Goal: Transaction & Acquisition: Download file/media

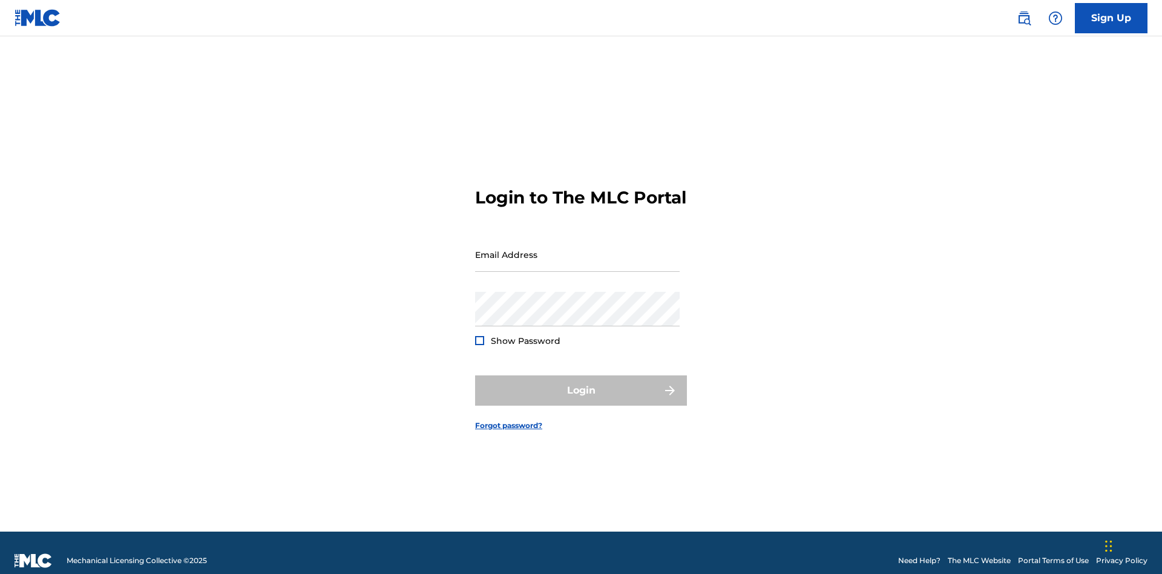
scroll to position [16, 0]
click at [577, 249] on input "Email Address" at bounding box center [577, 254] width 205 height 35
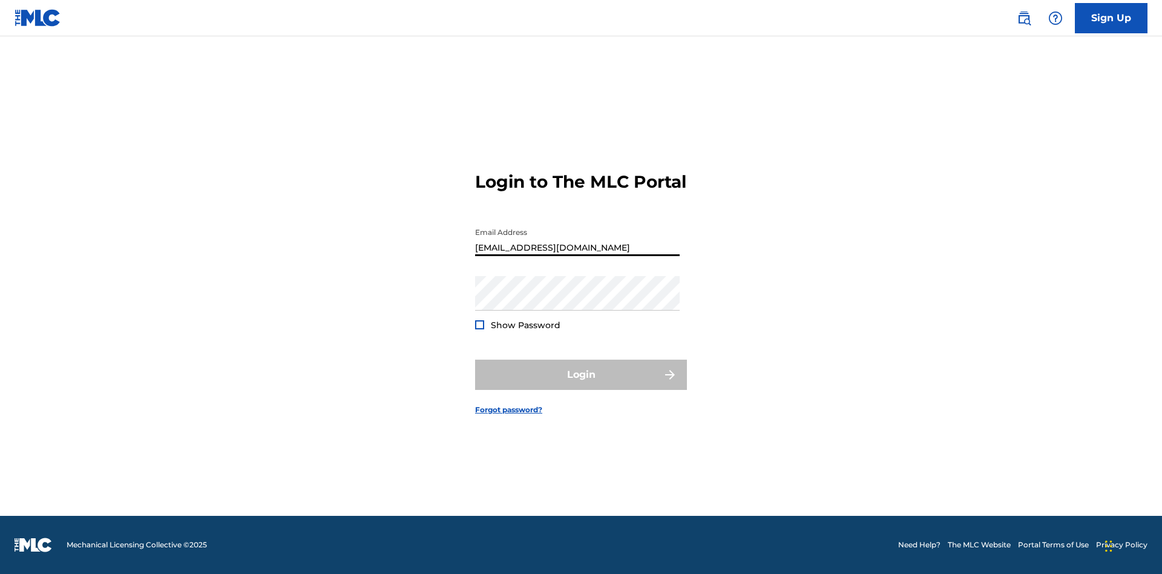
scroll to position [0, 33]
type input "9f686631-9005-4096-ac1b-5789141f5025@mailslurp.com"
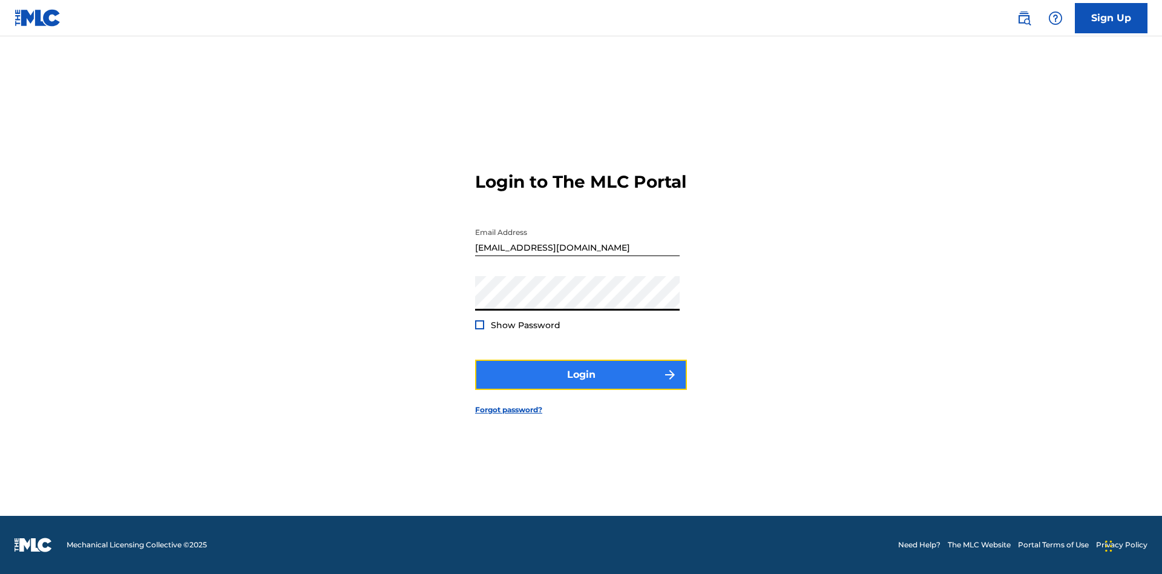
click at [581, 385] on button "Login" at bounding box center [581, 375] width 212 height 30
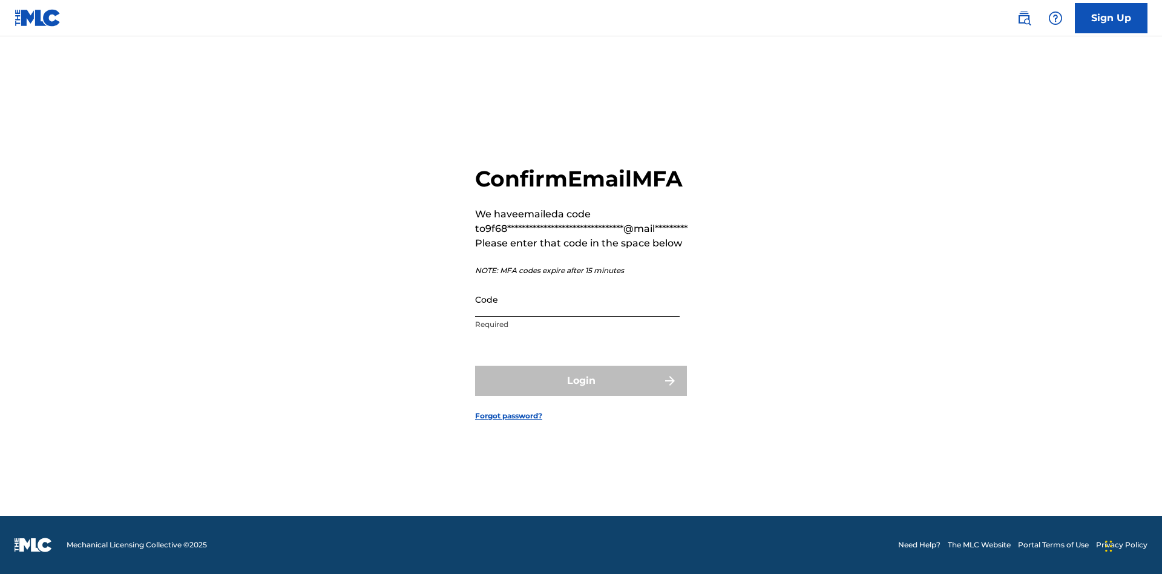
click at [577, 299] on input "Code" at bounding box center [577, 299] width 205 height 35
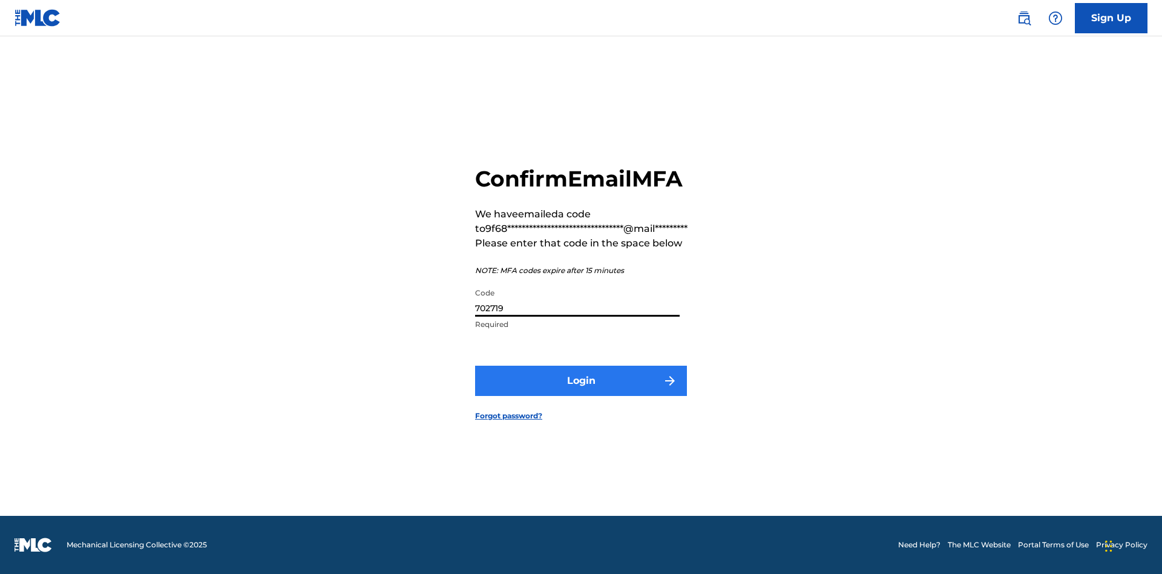
type input "702719"
click at [581, 380] on button "Login" at bounding box center [581, 381] width 212 height 30
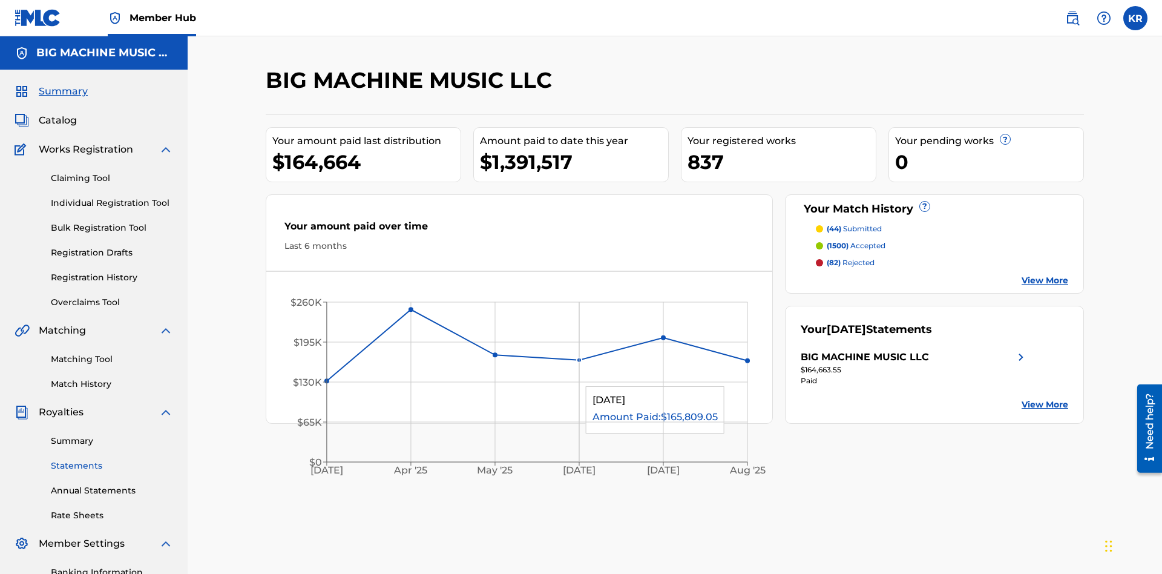
click at [112, 459] on link "Statements" at bounding box center [112, 465] width 122 height 13
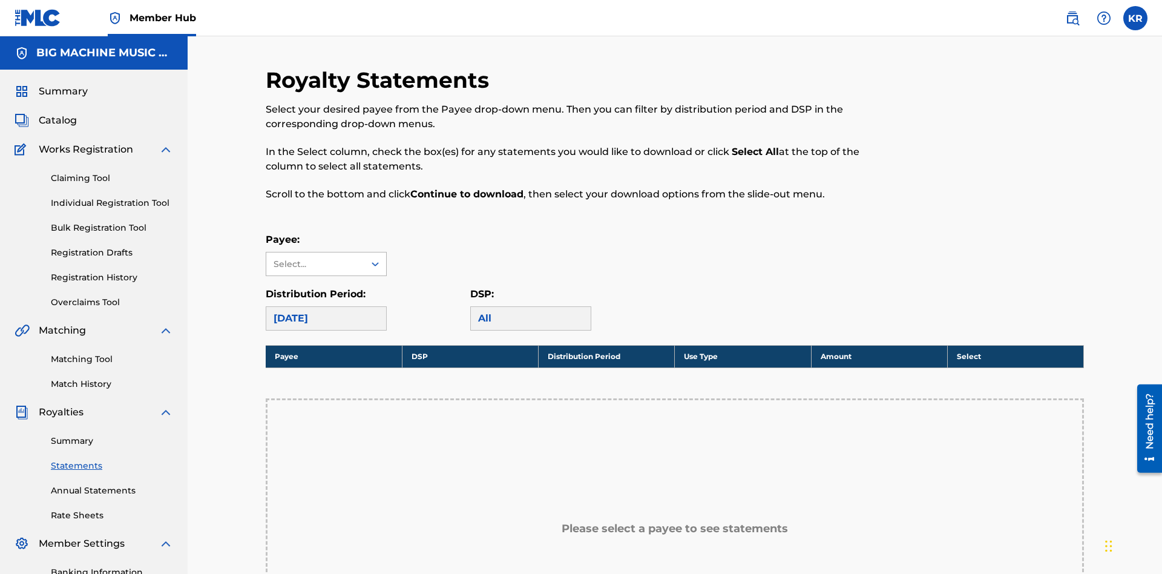
click at [315, 258] on div "Select..." at bounding box center [315, 264] width 82 height 13
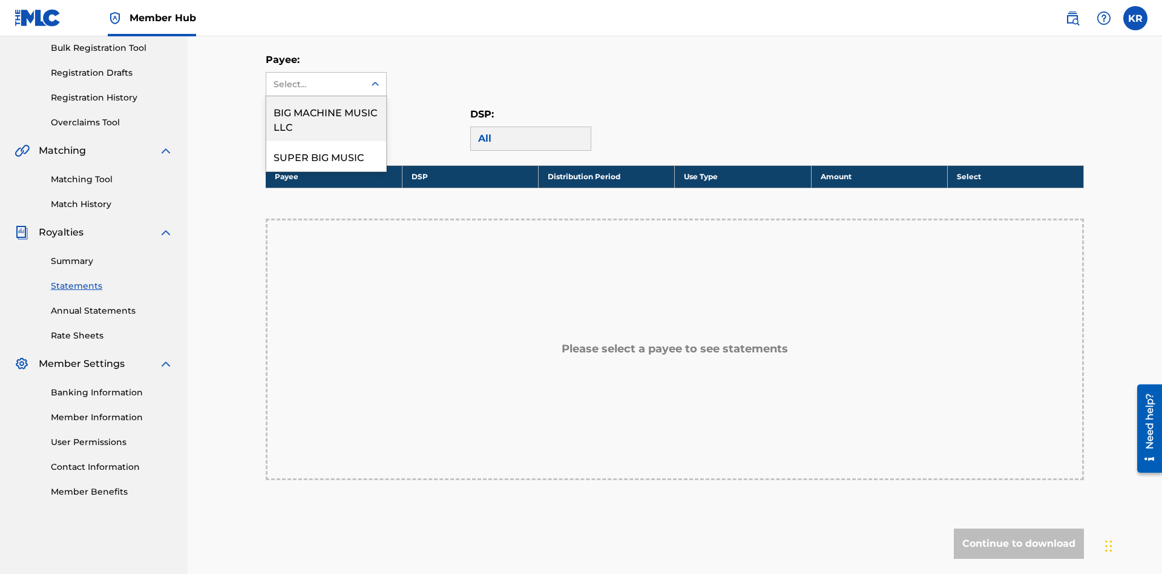
click at [326, 119] on div "BIG MACHINE MUSIC LLC" at bounding box center [326, 118] width 120 height 45
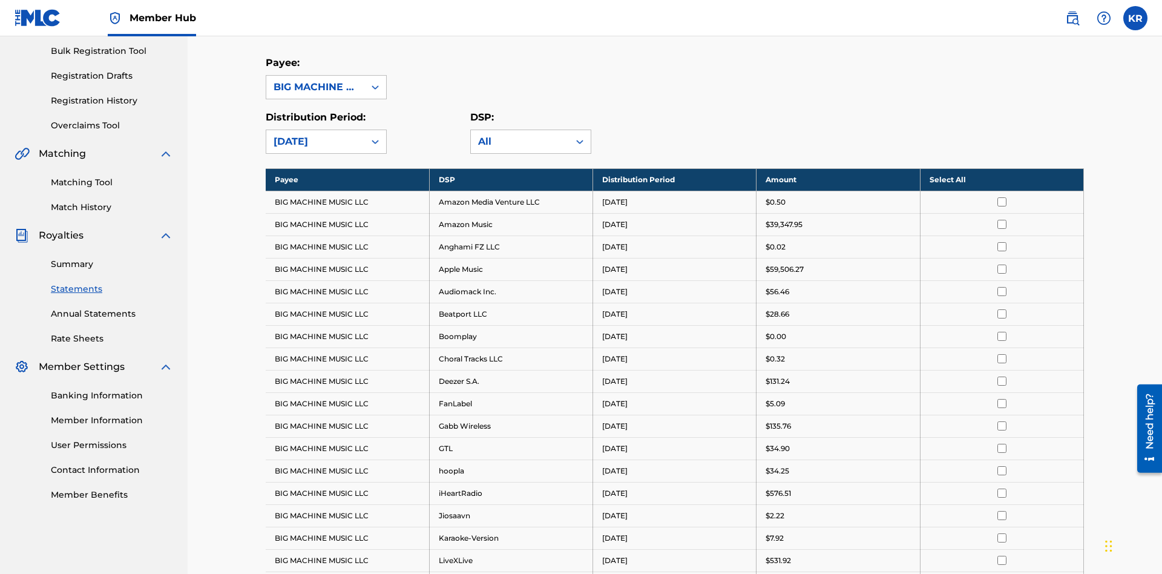
scroll to position [234, 0]
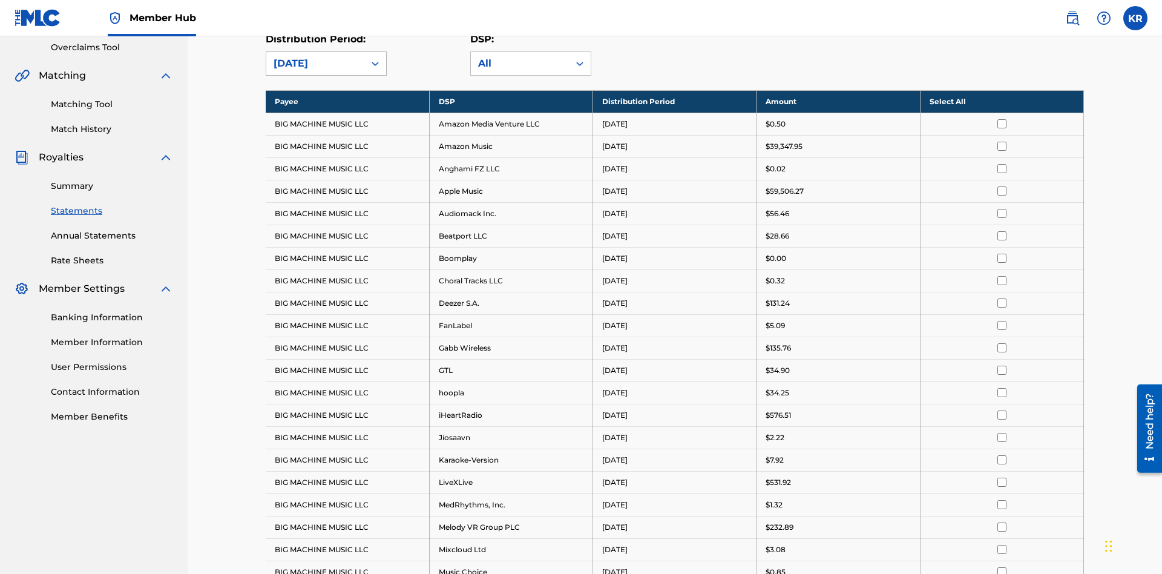
click at [315, 71] on div "August 2025" at bounding box center [316, 63] width 84 height 15
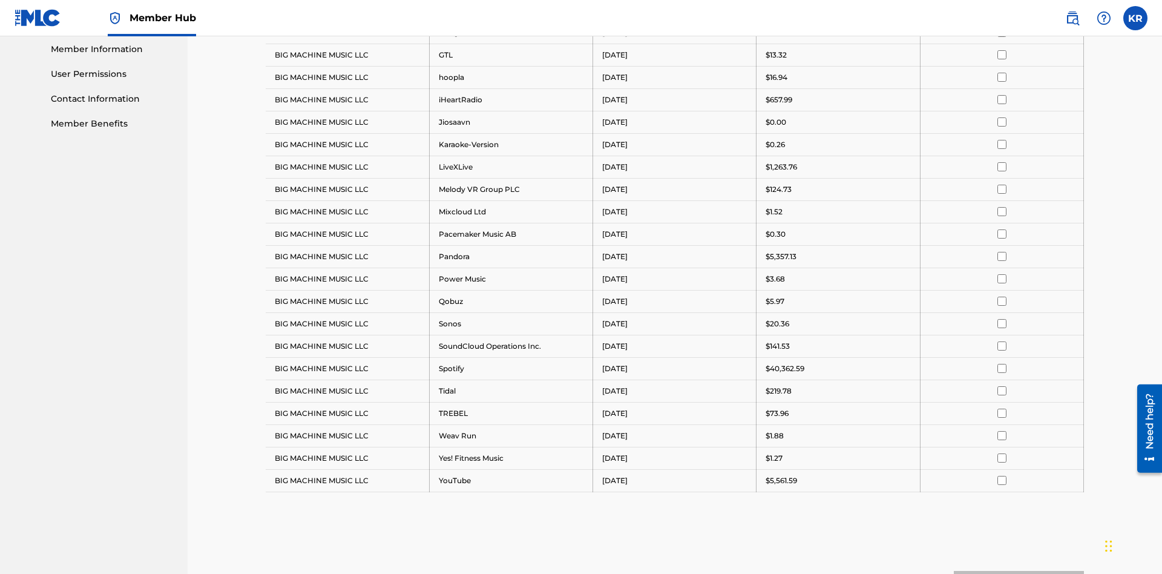
click at [1002, 77] on input "checkbox" at bounding box center [1002, 77] width 9 height 9
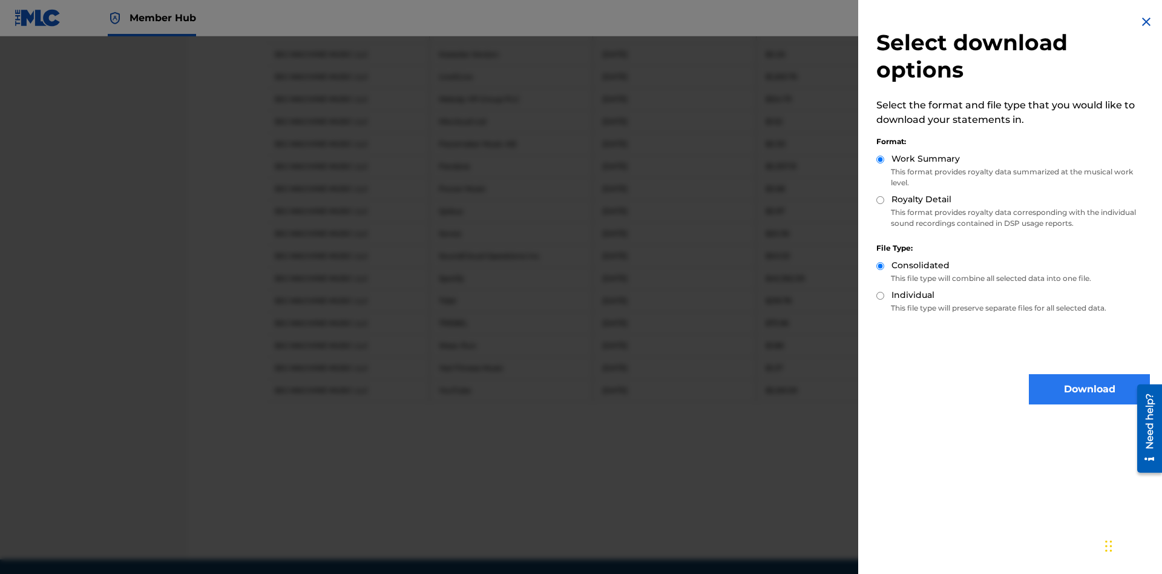
click at [1090, 389] on button "Download" at bounding box center [1089, 389] width 121 height 30
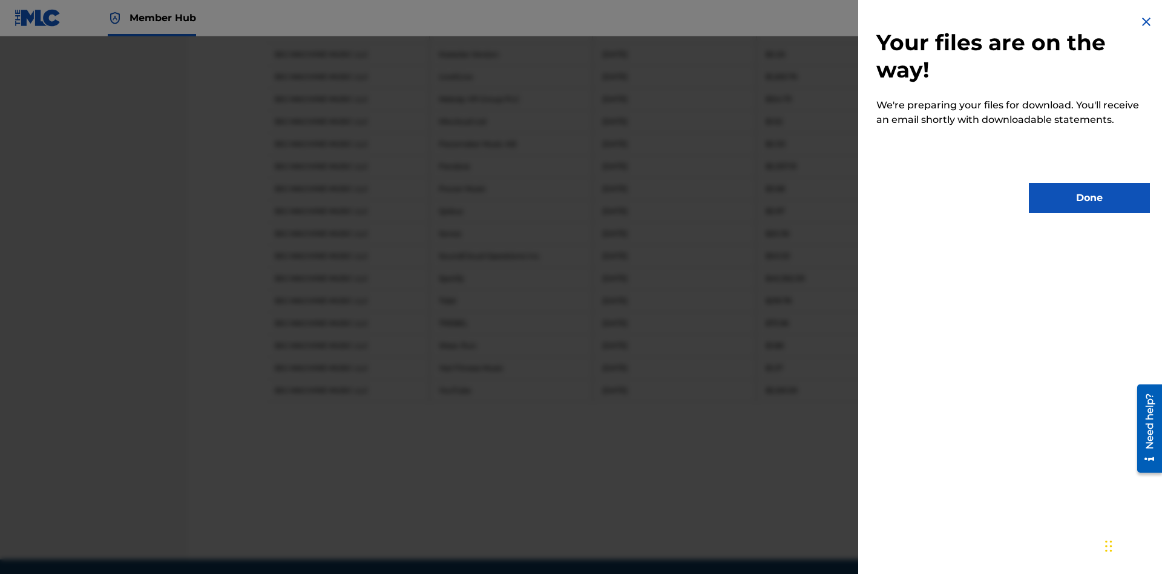
scroll to position [682, 0]
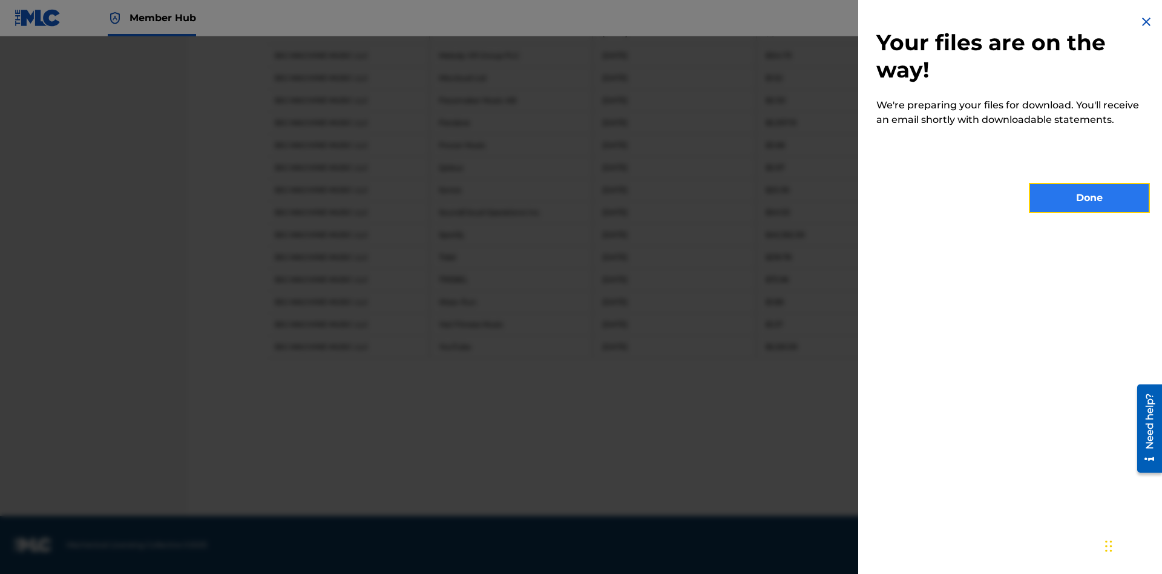
click at [1090, 198] on button "Done" at bounding box center [1089, 198] width 121 height 30
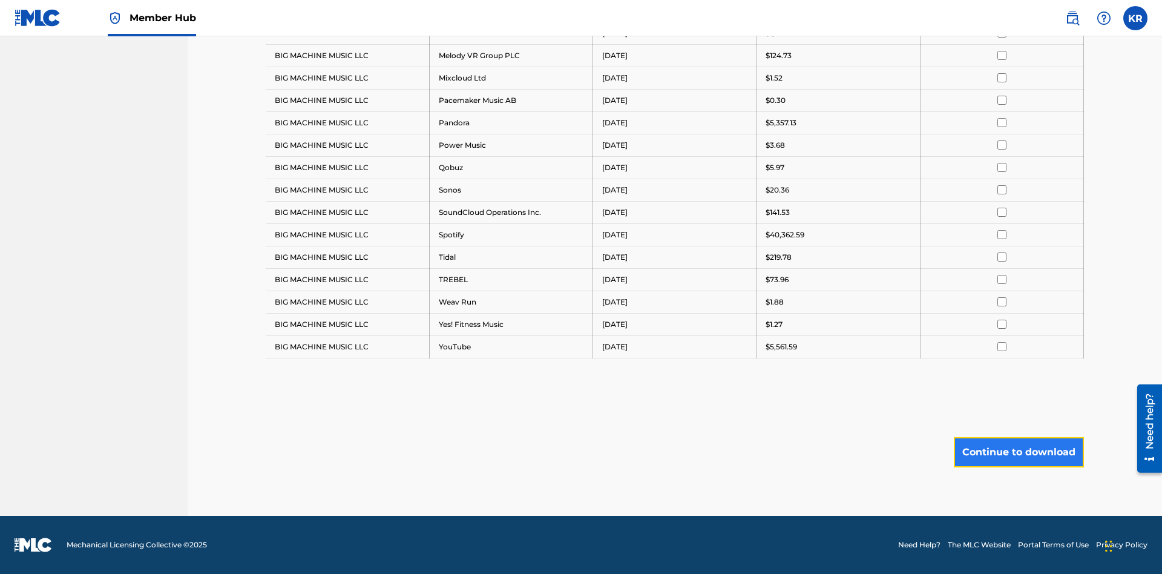
click at [1019, 452] on button "Continue to download" at bounding box center [1019, 452] width 130 height 30
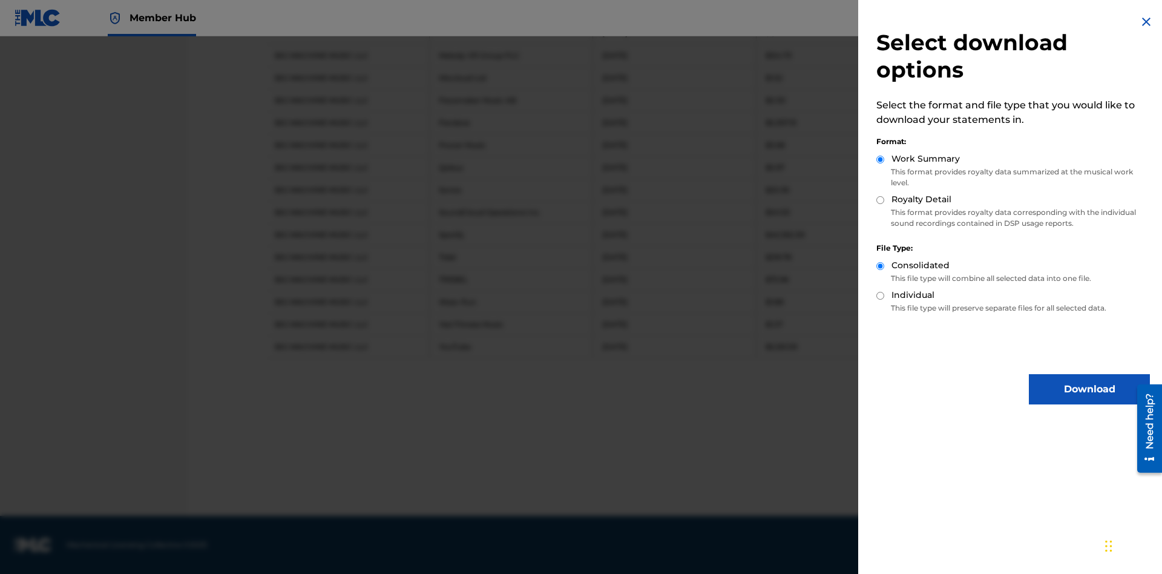
click at [881, 200] on input "Royalty Detail" at bounding box center [881, 200] width 8 height 8
radio input "true"
click at [1090, 389] on button "Download" at bounding box center [1089, 389] width 121 height 30
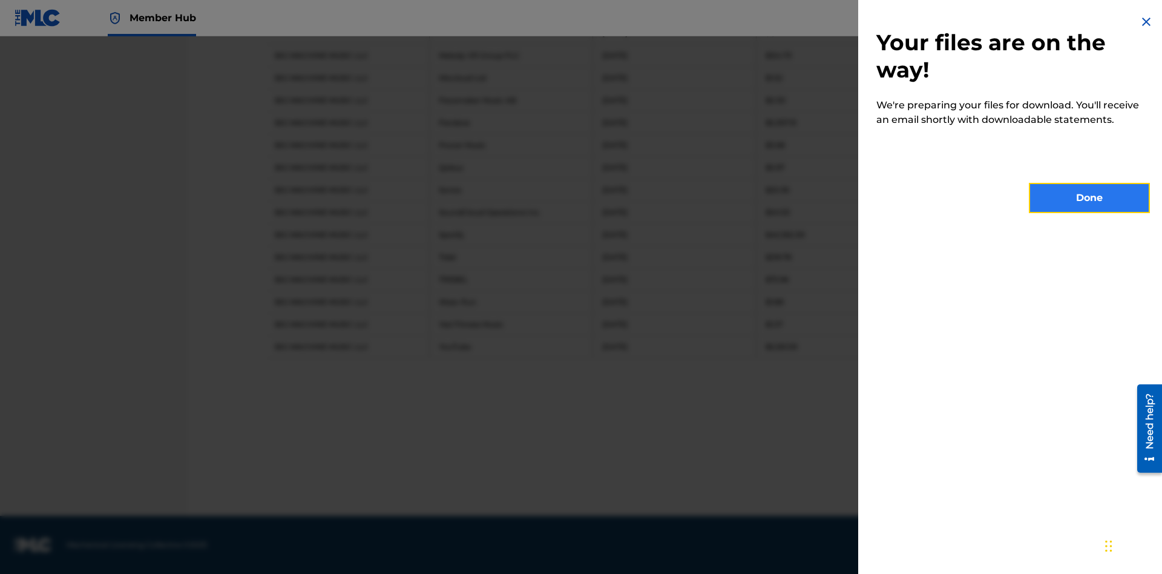
click at [1090, 198] on button "Done" at bounding box center [1089, 198] width 121 height 30
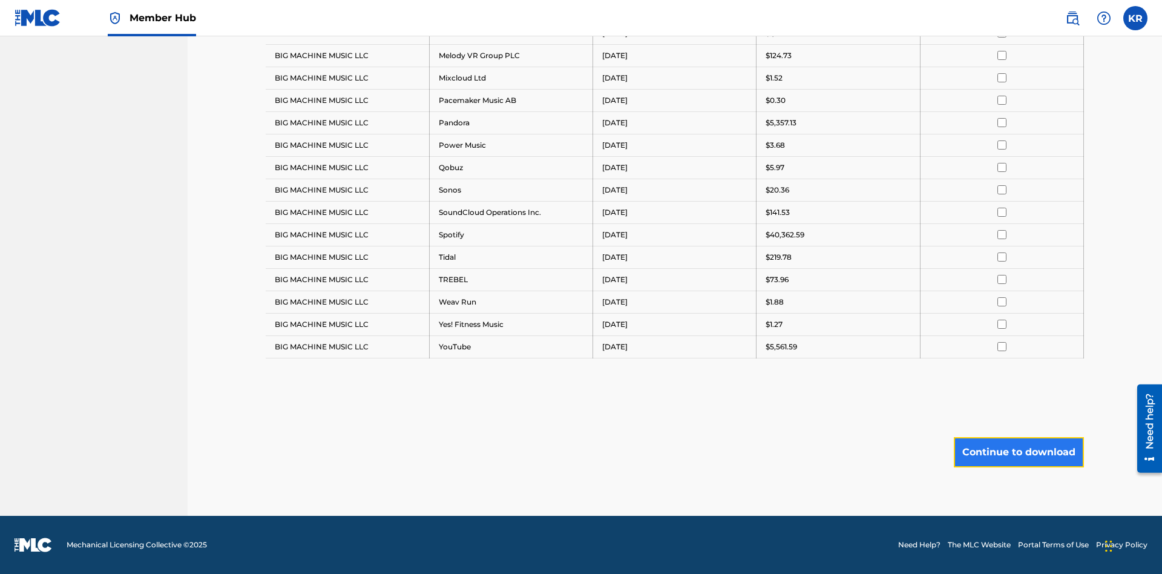
click at [1019, 452] on button "Continue to download" at bounding box center [1019, 452] width 130 height 30
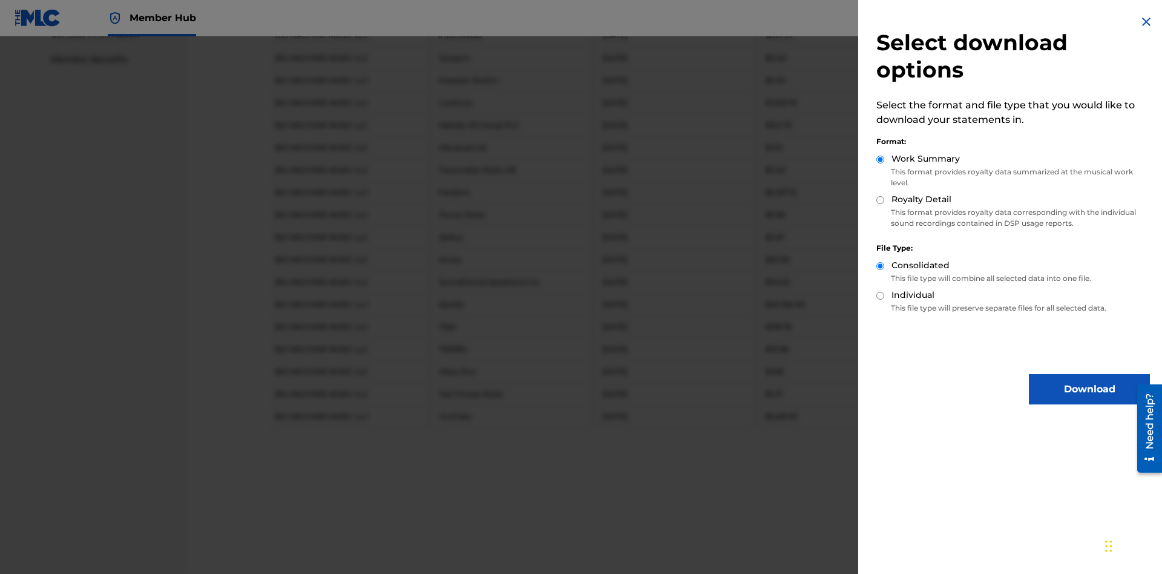
click at [881, 295] on input "Individual" at bounding box center [881, 296] width 8 height 8
radio input "true"
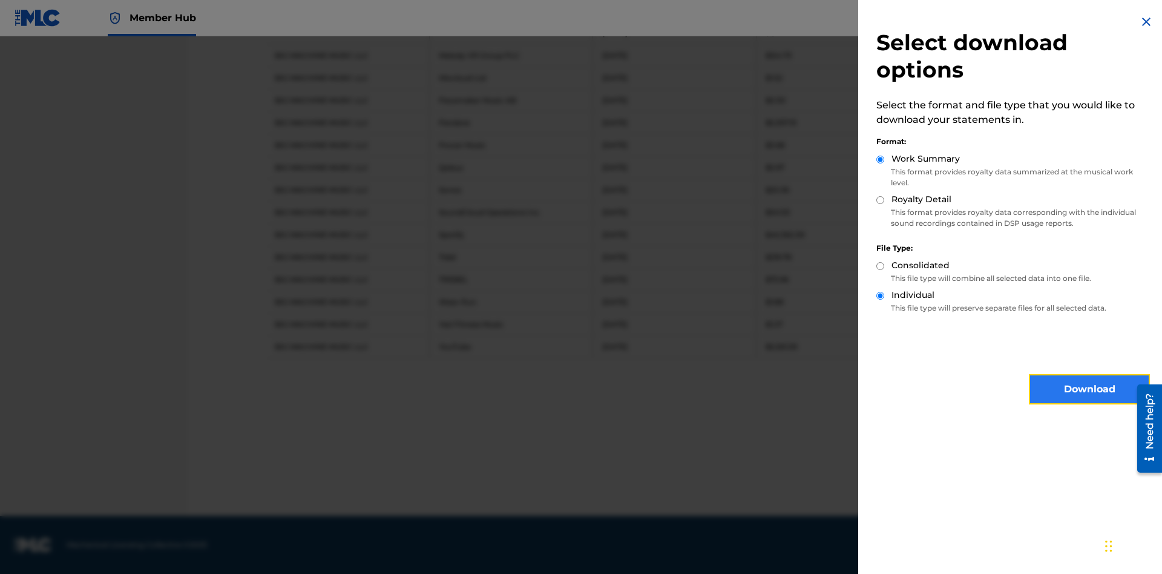
click at [1090, 389] on button "Download" at bounding box center [1089, 389] width 121 height 30
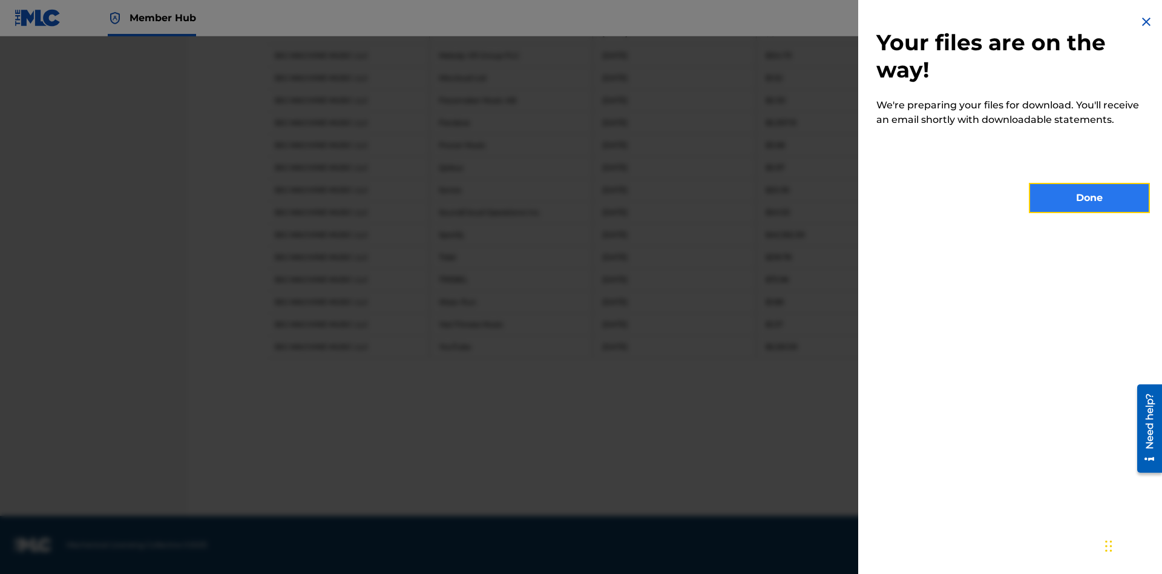
click at [1090, 198] on button "Done" at bounding box center [1089, 198] width 121 height 30
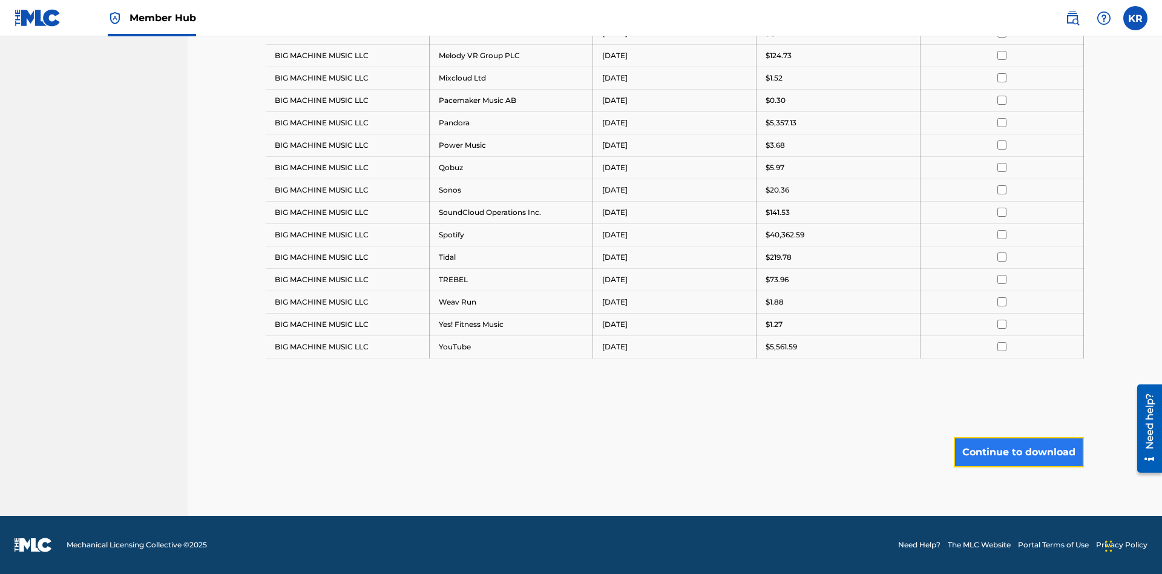
click at [1019, 452] on button "Continue to download" at bounding box center [1019, 452] width 130 height 30
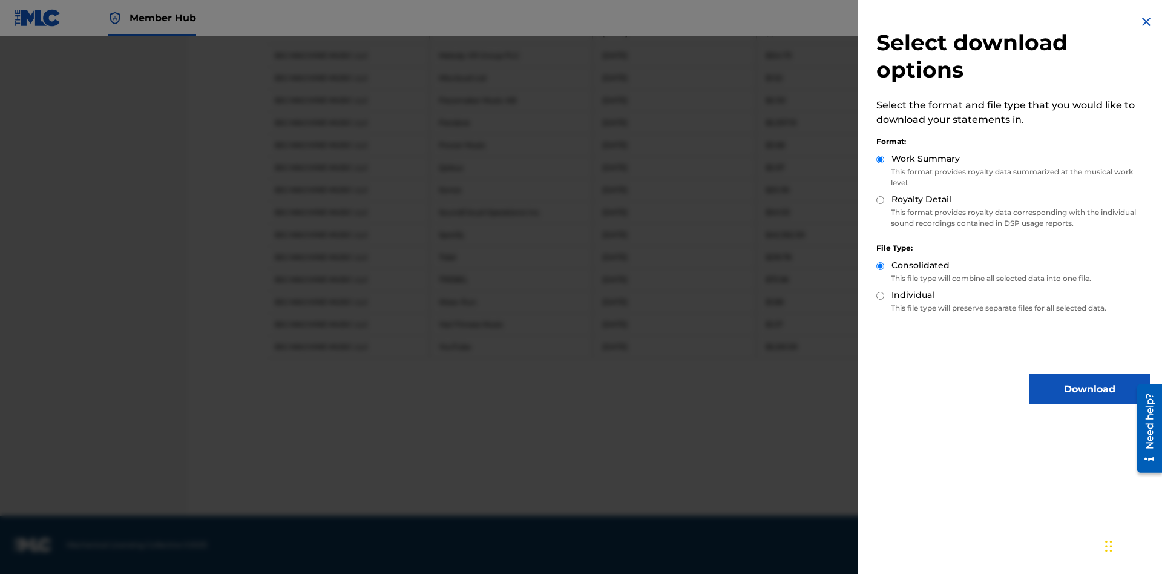
click at [881, 200] on input "Royalty Detail" at bounding box center [881, 200] width 8 height 8
radio input "true"
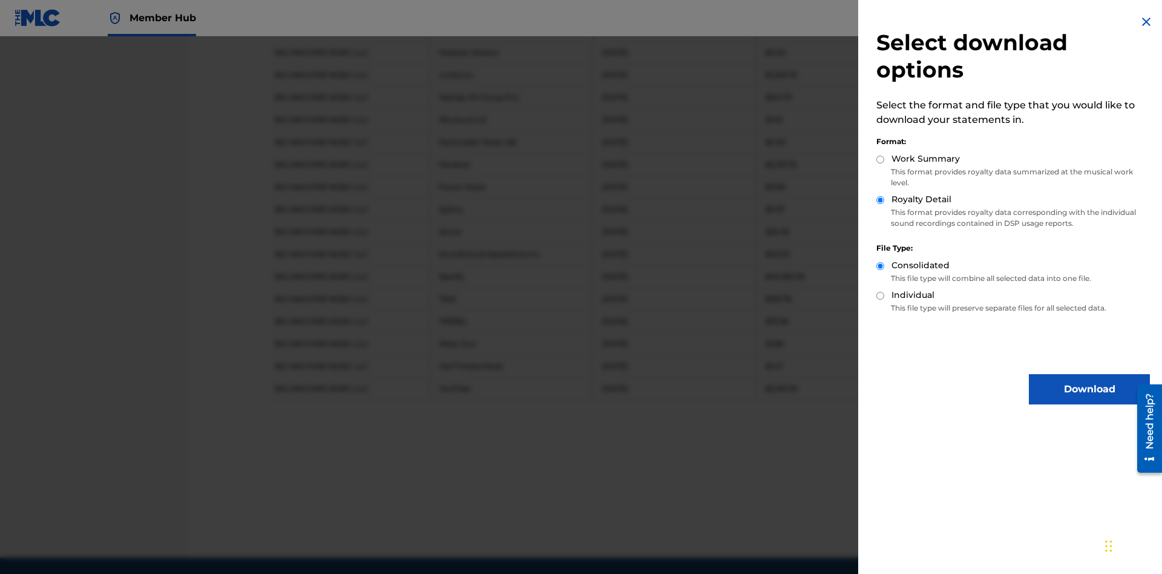
click at [881, 295] on input "Individual" at bounding box center [881, 296] width 8 height 8
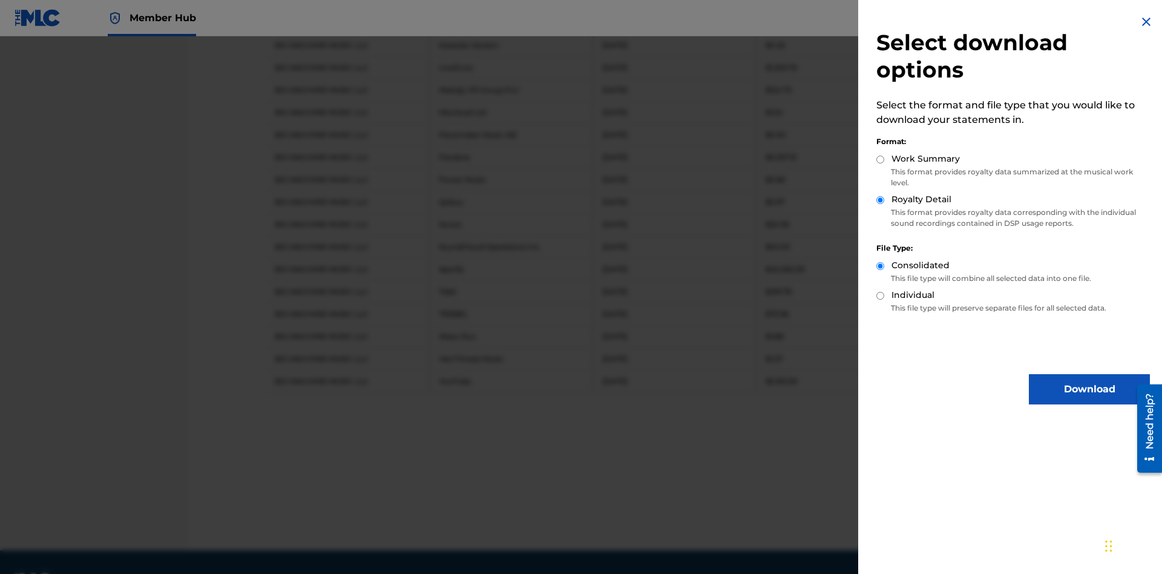
radio input "true"
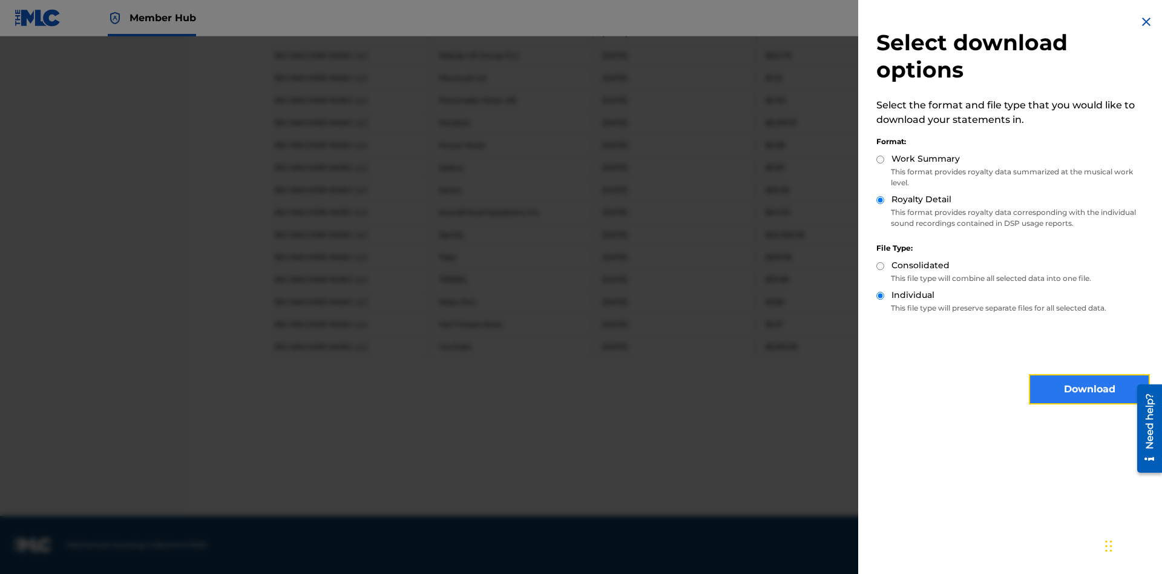
click at [1090, 389] on button "Download" at bounding box center [1089, 389] width 121 height 30
